Goal: Information Seeking & Learning: Find specific fact

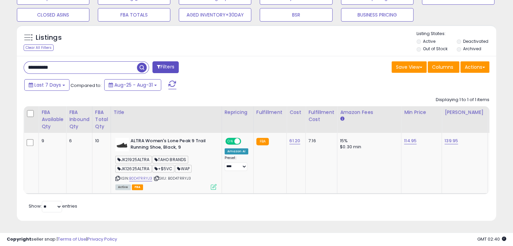
scroll to position [138, 277]
type input "**********"
click at [142, 63] on span "button" at bounding box center [142, 68] width 10 height 10
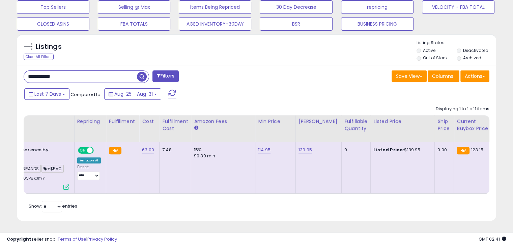
scroll to position [0, 170]
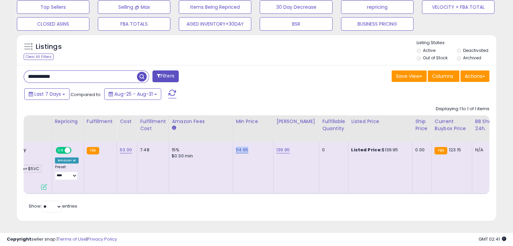
drag, startPoint x: 250, startPoint y: 144, endPoint x: 234, endPoint y: 144, distance: 15.9
click at [236, 147] on div "114.95" at bounding box center [252, 150] width 32 height 6
copy link "114.95"
drag, startPoint x: 293, startPoint y: 147, endPoint x: 274, endPoint y: 145, distance: 19.0
click at [276, 147] on div "139.95" at bounding box center [295, 150] width 38 height 6
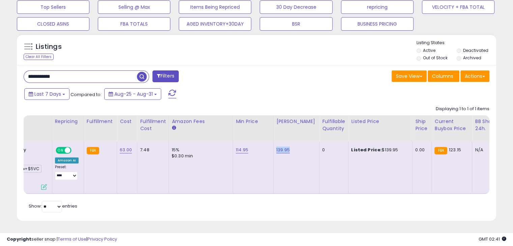
copy link "139.95"
drag, startPoint x: 394, startPoint y: 146, endPoint x: 375, endPoint y: 146, distance: 19.6
click at [375, 147] on div "Listed Price: $139.95" at bounding box center [379, 150] width 56 height 6
drag, startPoint x: 93, startPoint y: 66, endPoint x: 0, endPoint y: 65, distance: 92.8
click at [0, 65] on div "**********" at bounding box center [256, 19] width 513 height 453
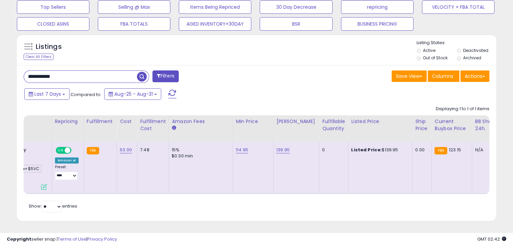
click at [146, 74] on span "button" at bounding box center [142, 77] width 10 height 10
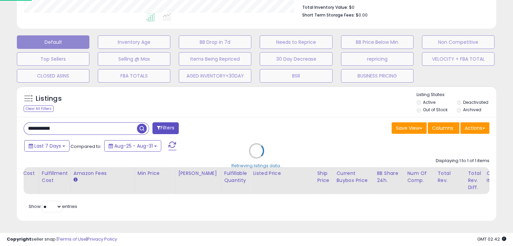
scroll to position [138, 281]
click at [67, 119] on div "Retrieving listings data.." at bounding box center [259, 156] width 495 height 147
drag, startPoint x: 76, startPoint y: 118, endPoint x: 68, endPoint y: 122, distance: 8.0
click at [65, 118] on div "Retrieving listings data.." at bounding box center [259, 156] width 495 height 147
click at [69, 122] on div "Retrieving listings data.." at bounding box center [259, 156] width 495 height 147
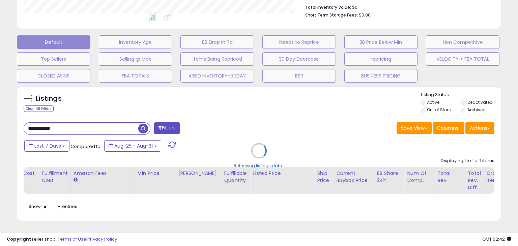
click at [68, 124] on div "Retrieving listings data.." at bounding box center [259, 156] width 495 height 147
click at [59, 124] on div "Retrieving listings data.." at bounding box center [259, 156] width 495 height 147
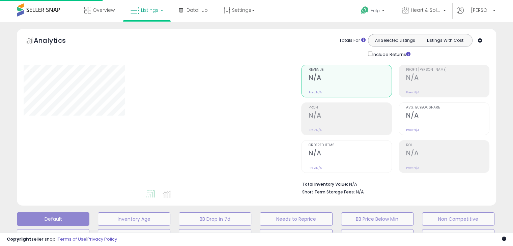
scroll to position [182, 0]
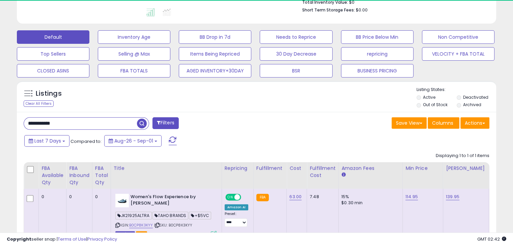
drag, startPoint x: 77, startPoint y: 123, endPoint x: 3, endPoint y: 119, distance: 74.0
click at [3, 119] on div "**********" at bounding box center [256, 61] width 506 height 430
paste input "text"
click at [140, 122] on span "button" at bounding box center [142, 124] width 10 height 10
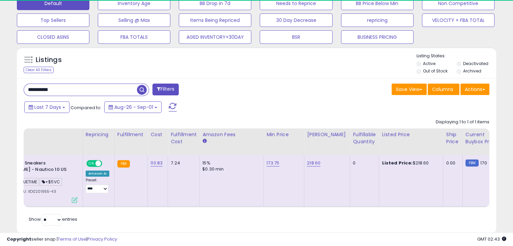
scroll to position [0, 0]
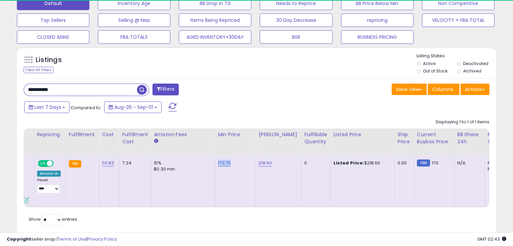
drag, startPoint x: 232, startPoint y: 163, endPoint x: 216, endPoint y: 162, distance: 16.2
click at [218, 162] on div "173.75" at bounding box center [234, 163] width 32 height 6
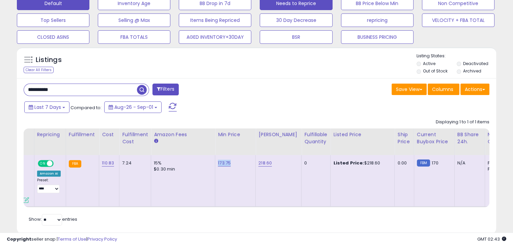
copy link "173.75"
drag, startPoint x: 374, startPoint y: 164, endPoint x: 356, endPoint y: 163, distance: 18.6
click at [356, 163] on div "Listed Price: $218.60" at bounding box center [361, 163] width 56 height 6
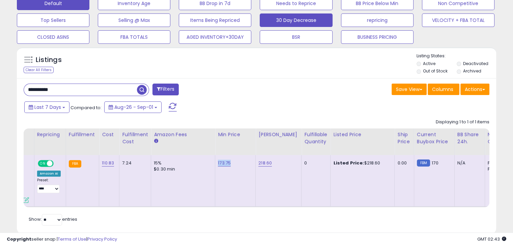
copy div "$218.60"
drag, startPoint x: 62, startPoint y: 89, endPoint x: 11, endPoint y: 86, distance: 51.0
click at [11, 86] on div "**********" at bounding box center [256, 28] width 506 height 430
paste input "text"
type input "**********"
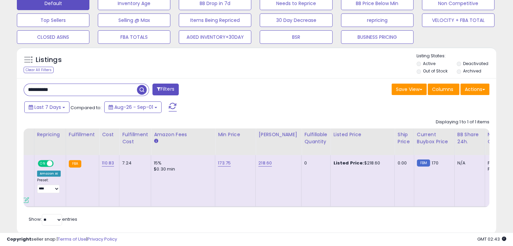
click at [144, 89] on span "button" at bounding box center [142, 90] width 10 height 10
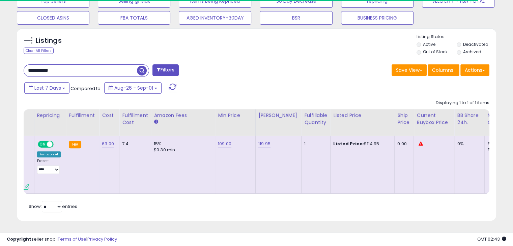
scroll to position [0, 67]
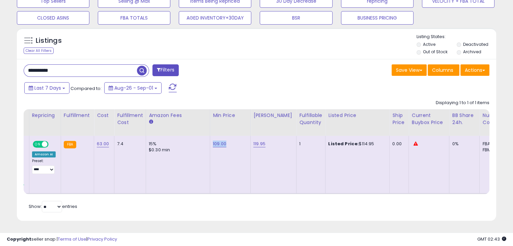
drag, startPoint x: 233, startPoint y: 137, endPoint x: 208, endPoint y: 139, distance: 25.3
click at [210, 139] on td "109.00" at bounding box center [230, 165] width 40 height 58
copy link "109.00"
drag, startPoint x: 275, startPoint y: 138, endPoint x: 247, endPoint y: 138, distance: 28.3
click at [247, 138] on tr "1 0 1 JK21925ALTRA" at bounding box center [349, 165] width 1036 height 58
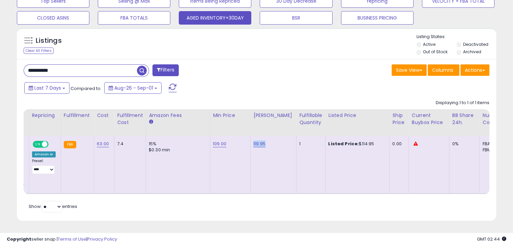
copy tr "119.95"
drag, startPoint x: 369, startPoint y: 136, endPoint x: 353, endPoint y: 138, distance: 17.0
click at [353, 141] on div "Listed Price: $114.95" at bounding box center [356, 144] width 56 height 6
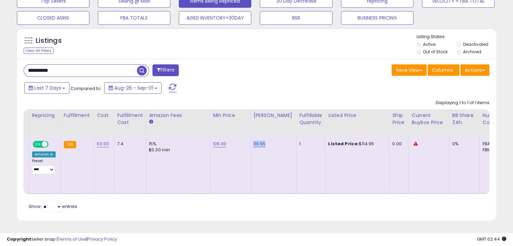
copy div "114.95"
